Goal: Task Accomplishment & Management: Manage account settings

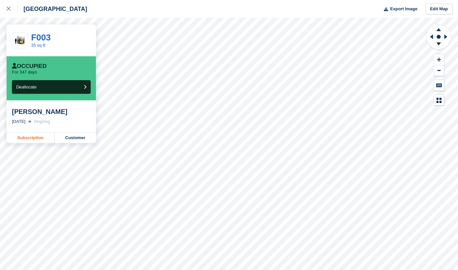
click at [39, 139] on link "Subscription" at bounding box center [31, 137] width 48 height 11
click at [34, 135] on link "Subscription" at bounding box center [31, 137] width 48 height 11
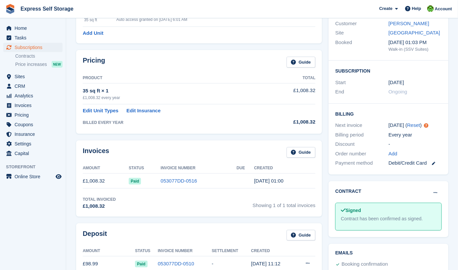
scroll to position [51, 0]
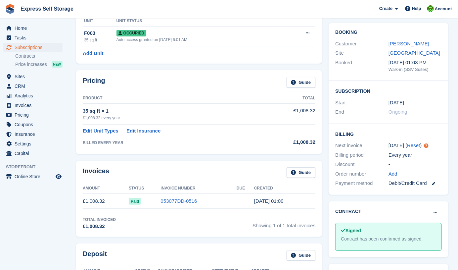
click at [302, 111] on td "£1,008.32" at bounding box center [289, 113] width 51 height 21
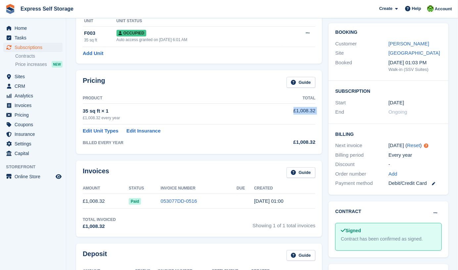
click at [302, 111] on td "£1,008.32" at bounding box center [289, 113] width 51 height 21
click at [299, 83] on link "Guide" at bounding box center [300, 82] width 29 height 11
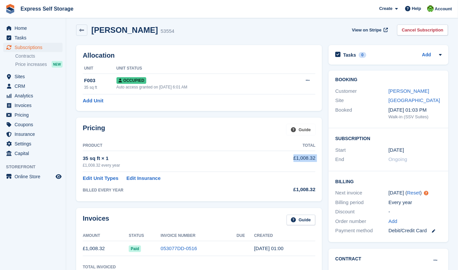
scroll to position [3, 0]
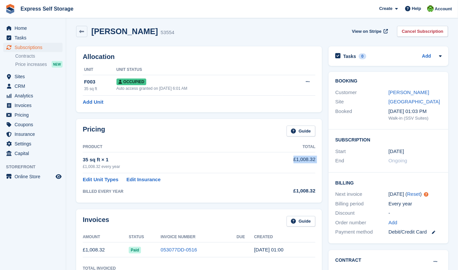
click at [303, 161] on td "£1,008.32" at bounding box center [289, 162] width 51 height 21
click at [19, 116] on span "Pricing" at bounding box center [35, 114] width 40 height 9
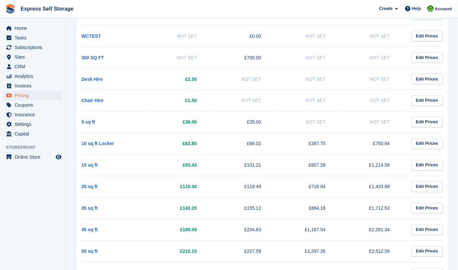
scroll to position [434, 0]
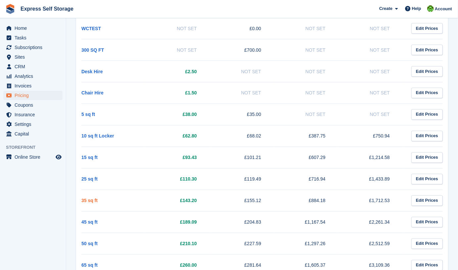
click at [88, 198] on link "35 sq ft" at bounding box center [89, 200] width 16 height 5
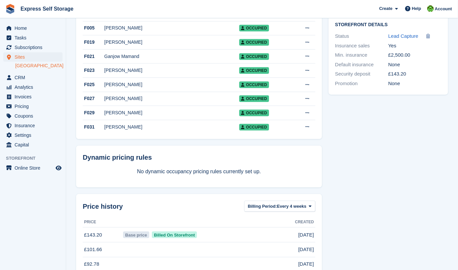
scroll to position [342, 0]
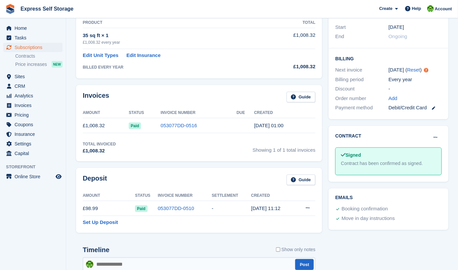
scroll to position [154, 0]
